Goal: Check status: Check status

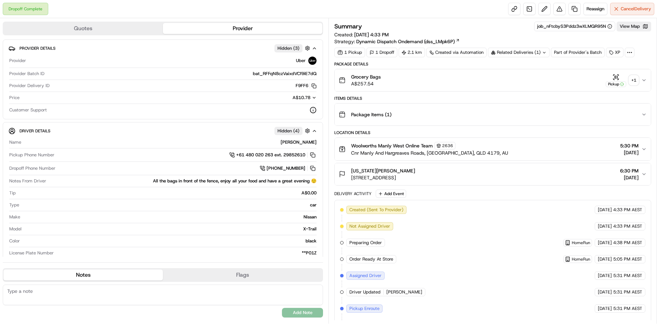
click at [637, 77] on div "+ 1" at bounding box center [634, 80] width 10 height 10
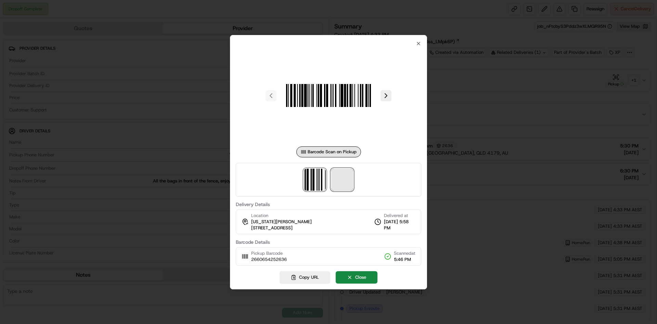
click at [347, 189] on span at bounding box center [342, 179] width 22 height 22
drag, startPoint x: 498, startPoint y: 79, endPoint x: 564, endPoint y: 53, distance: 70.7
click at [500, 79] on div at bounding box center [328, 162] width 657 height 324
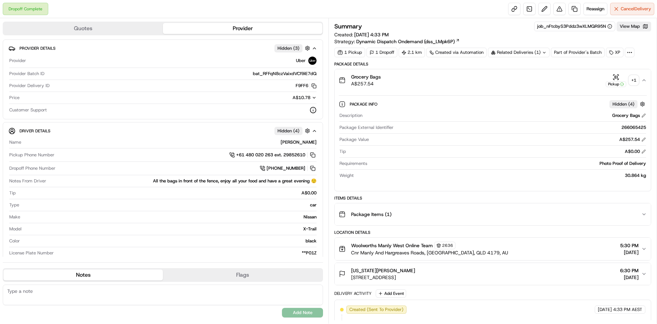
click at [632, 34] on div "Summary job_nFtcbyS3Pddz3wXLMQR95N View Map Created: [DATE] 4:33 PM Strategy: D…" at bounding box center [493, 33] width 317 height 23
click at [632, 29] on button "View Map" at bounding box center [634, 27] width 35 height 10
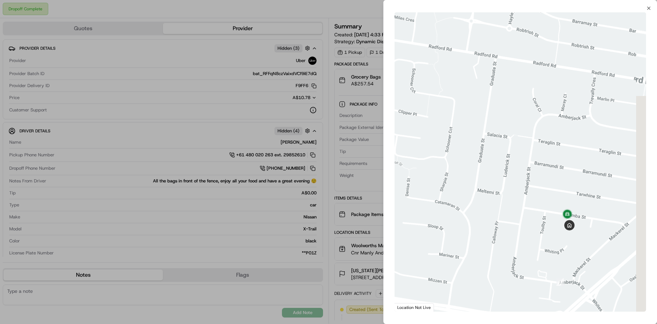
drag, startPoint x: 592, startPoint y: 185, endPoint x: 534, endPoint y: 186, distance: 57.9
click at [534, 186] on div at bounding box center [521, 161] width 252 height 299
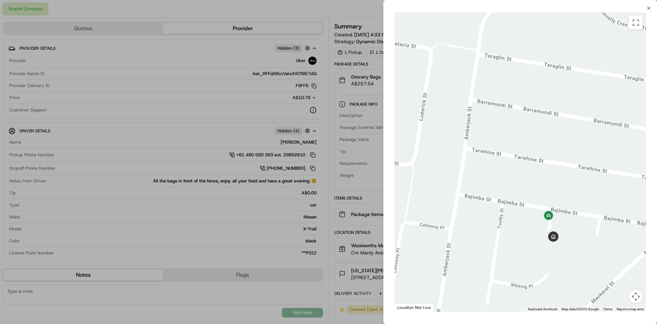
drag, startPoint x: 555, startPoint y: 191, endPoint x: 521, endPoint y: 151, distance: 53.0
click at [521, 146] on div at bounding box center [521, 161] width 252 height 299
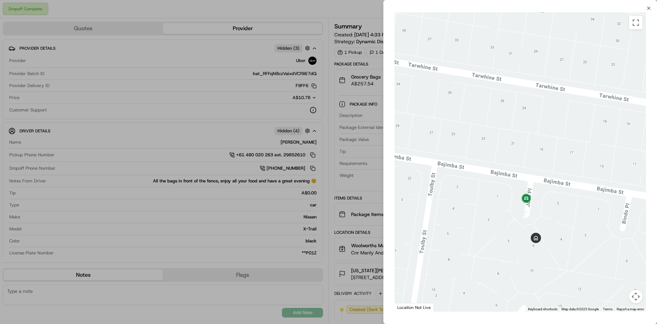
click at [308, 137] on div at bounding box center [328, 162] width 657 height 324
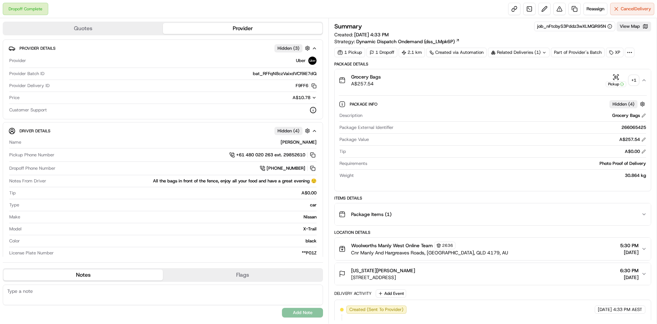
drag, startPoint x: 641, startPoint y: 78, endPoint x: 636, endPoint y: 80, distance: 5.1
click at [639, 79] on button "Grocery Bags A$257.54 Pickup + 1" at bounding box center [493, 80] width 316 height 22
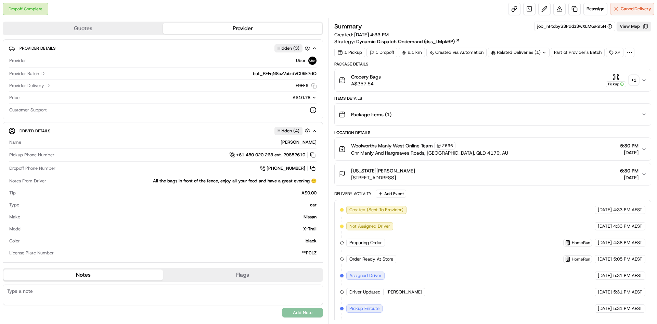
click at [635, 81] on div "+ 1" at bounding box center [634, 80] width 10 height 10
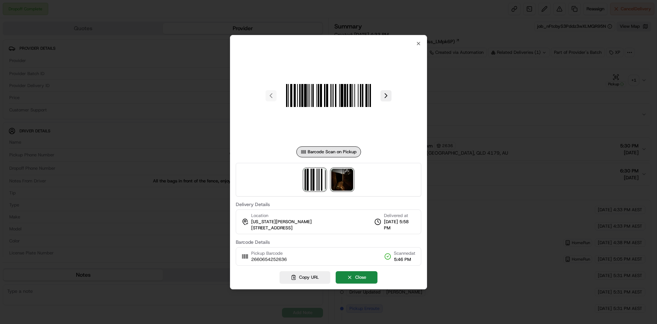
click at [341, 180] on img at bounding box center [342, 179] width 22 height 22
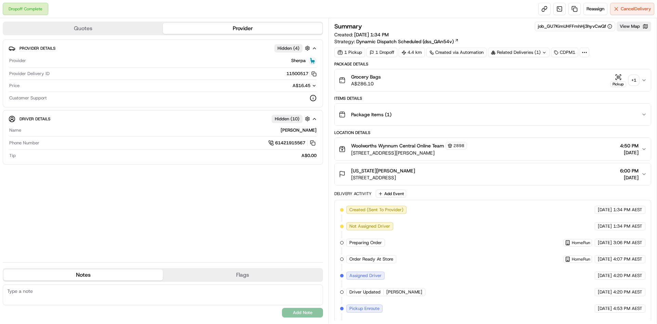
click at [630, 79] on div "+ 1" at bounding box center [634, 80] width 10 height 10
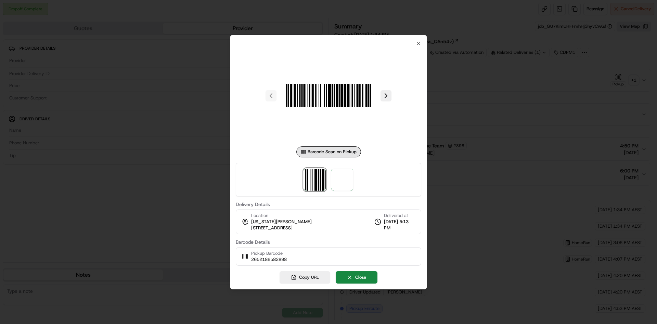
click at [327, 189] on div at bounding box center [329, 180] width 186 height 34
click at [354, 177] on div at bounding box center [329, 180] width 186 height 34
click at [355, 178] on div at bounding box center [329, 180] width 186 height 34
click at [349, 180] on img at bounding box center [342, 179] width 22 height 22
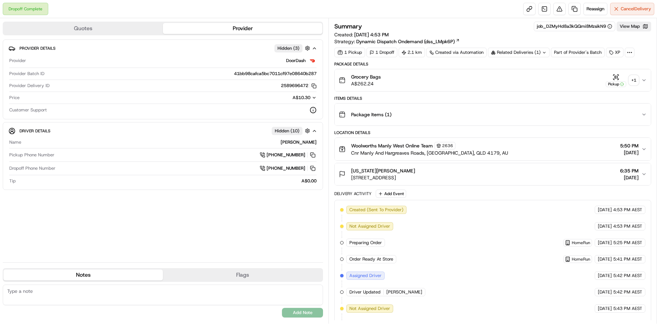
click at [637, 80] on div "+ 1" at bounding box center [634, 80] width 10 height 10
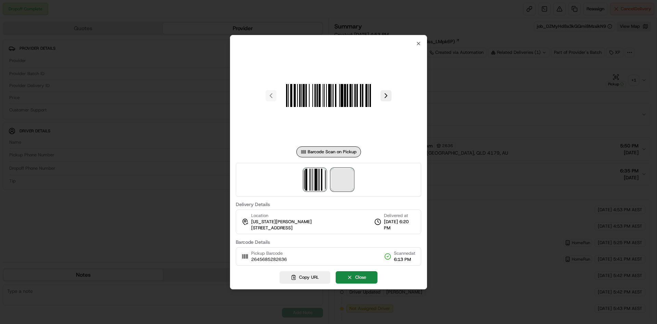
click at [331, 178] on span at bounding box center [342, 179] width 22 height 22
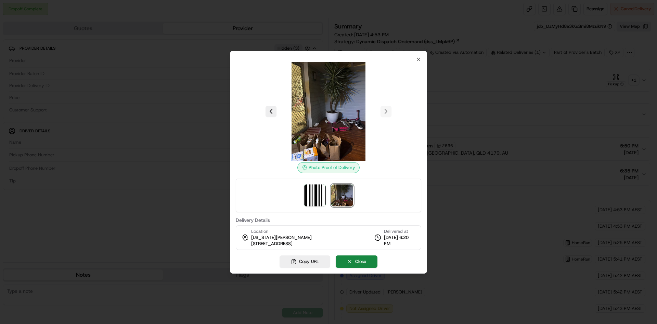
click at [340, 180] on div at bounding box center [329, 195] width 186 height 34
